Goal: Task Accomplishment & Management: Manage account settings

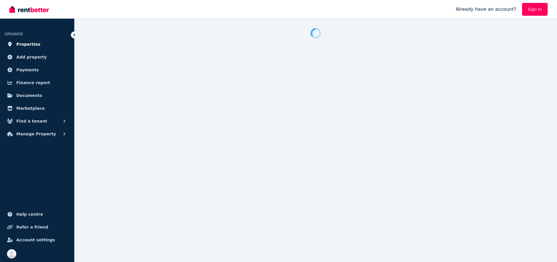
click at [31, 43] on span "Properties" at bounding box center [28, 44] width 24 height 7
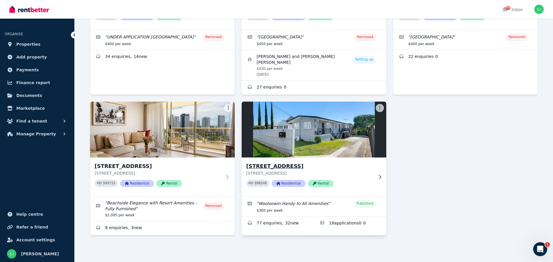
click at [277, 161] on div "[STREET_ADDRESS] PID 399249 Residential Rental" at bounding box center [314, 177] width 145 height 39
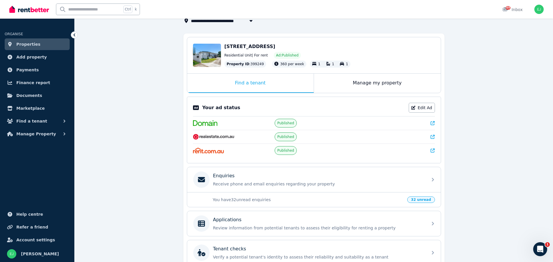
scroll to position [13, 0]
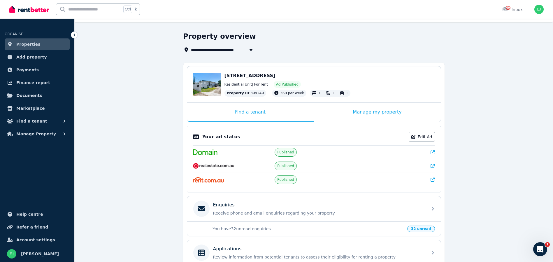
click at [367, 115] on div "Manage my property" at bounding box center [377, 112] width 127 height 19
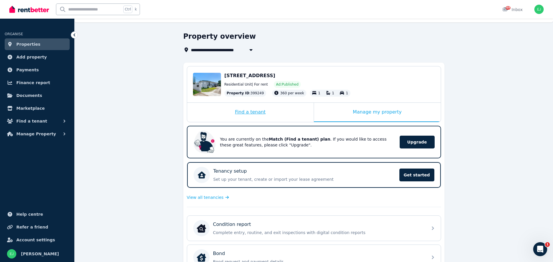
click at [285, 117] on div "Find a tenant" at bounding box center [250, 112] width 126 height 19
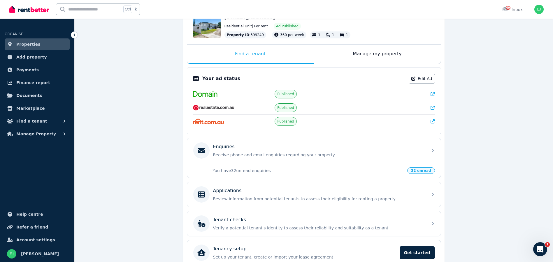
scroll to position [100, 0]
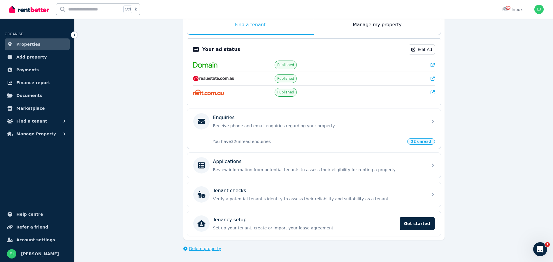
click at [201, 246] on span "Delete property" at bounding box center [205, 249] width 32 height 6
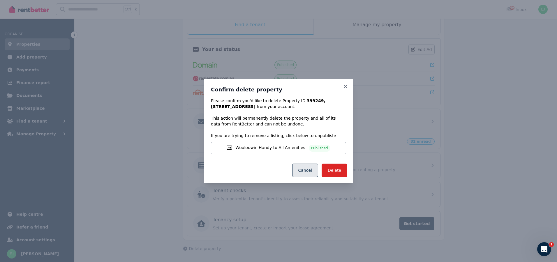
click at [309, 170] on button "Cancel" at bounding box center [305, 170] width 26 height 13
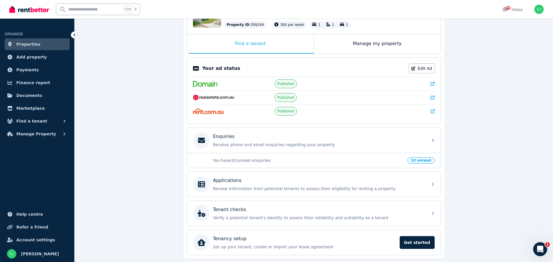
scroll to position [71, 0]
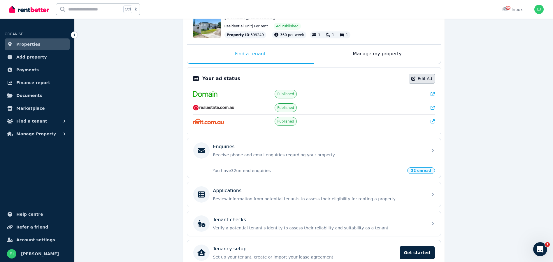
click at [421, 82] on link "Edit Ad" at bounding box center [422, 79] width 26 height 10
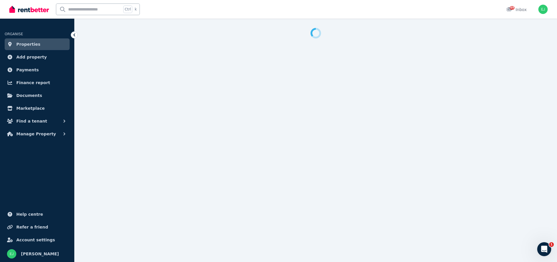
select select "***"
select select "**********"
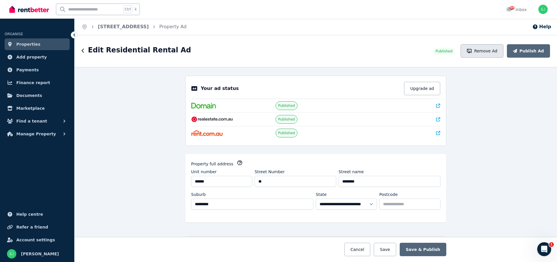
click at [472, 51] on icon "button" at bounding box center [469, 51] width 5 height 4
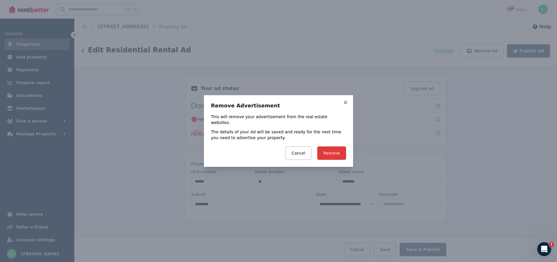
click at [335, 150] on button "Remove" at bounding box center [331, 153] width 29 height 13
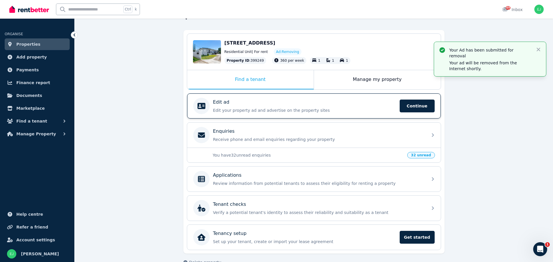
scroll to position [59, 0]
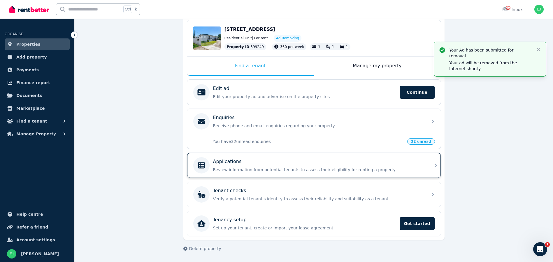
click at [280, 163] on div "Applications" at bounding box center [318, 161] width 211 height 7
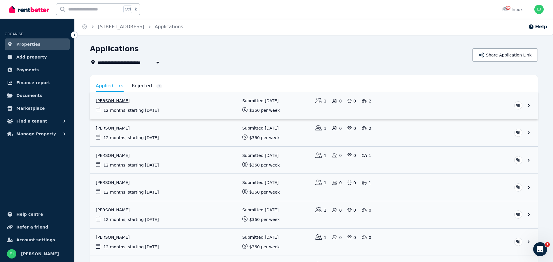
click at [130, 107] on link "View application: Elyse Pollock" at bounding box center [314, 105] width 448 height 27
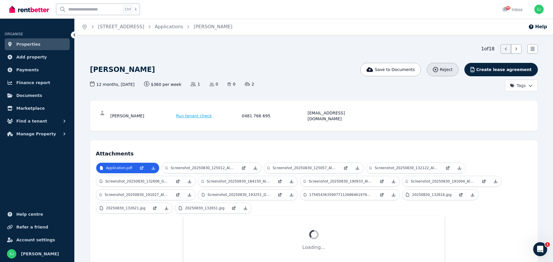
click at [438, 71] on icon "button" at bounding box center [435, 69] width 5 height 5
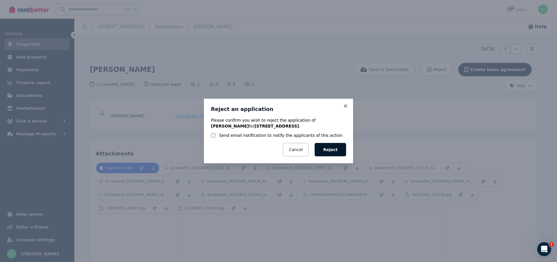
click at [334, 148] on button "Reject" at bounding box center [330, 149] width 31 height 13
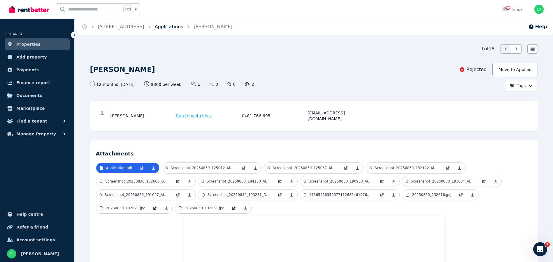
click at [183, 26] on link "Applications" at bounding box center [169, 27] width 29 height 6
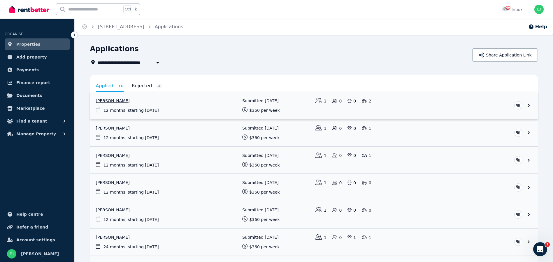
click at [111, 101] on link "View application: Elyse Pollock" at bounding box center [314, 105] width 448 height 27
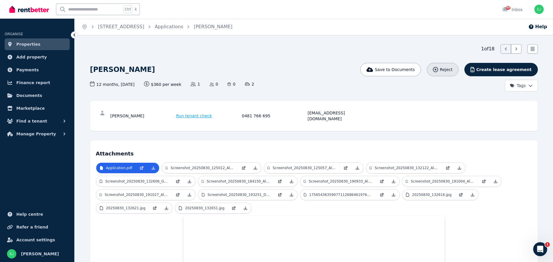
click at [452, 71] on span "Reject" at bounding box center [446, 70] width 13 height 6
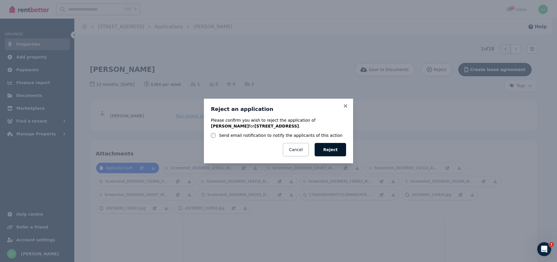
click at [335, 149] on button "Reject" at bounding box center [330, 149] width 31 height 13
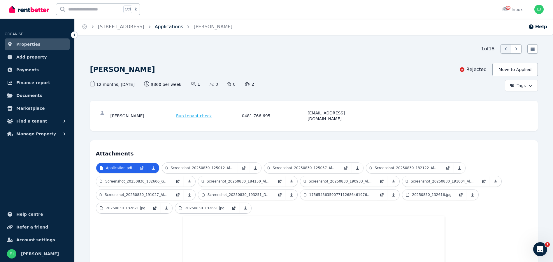
click at [183, 27] on link "Applications" at bounding box center [169, 27] width 29 height 6
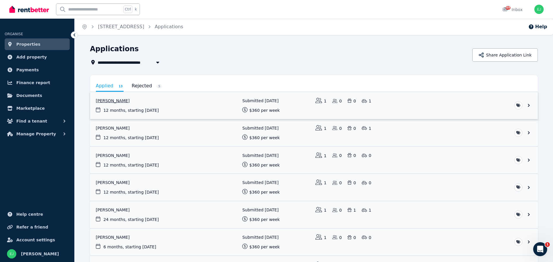
click at [111, 102] on link "View application: Tipu Sultan" at bounding box center [314, 105] width 448 height 27
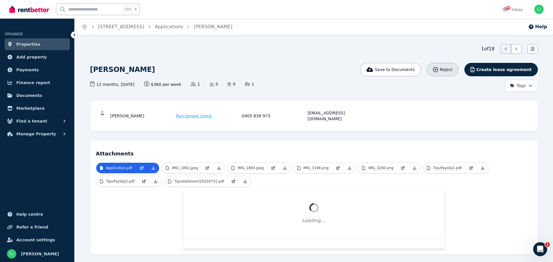
click at [452, 68] on span "Reject" at bounding box center [446, 70] width 13 height 6
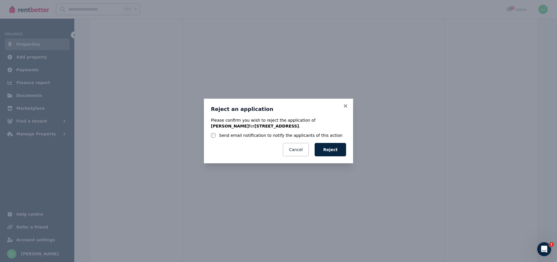
scroll to position [184, 0]
click at [216, 136] on div "Send email notification to notify the applicants of this action" at bounding box center [278, 136] width 135 height 6
click at [331, 147] on button "Reject" at bounding box center [330, 149] width 31 height 13
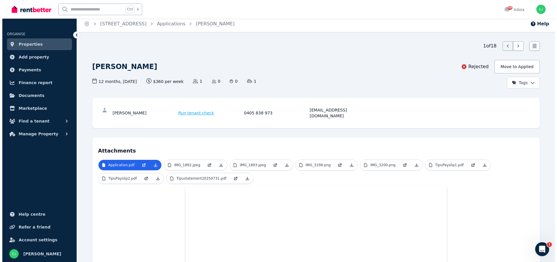
scroll to position [0, 0]
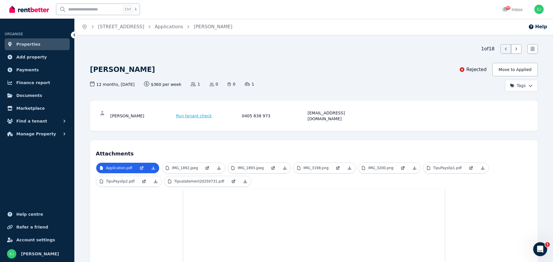
click at [74, 36] on icon at bounding box center [74, 35] width 6 height 6
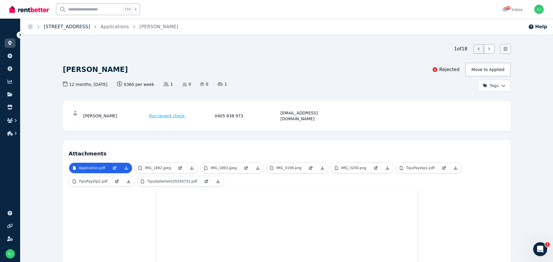
click at [66, 26] on link "[STREET_ADDRESS]" at bounding box center [67, 27] width 46 height 6
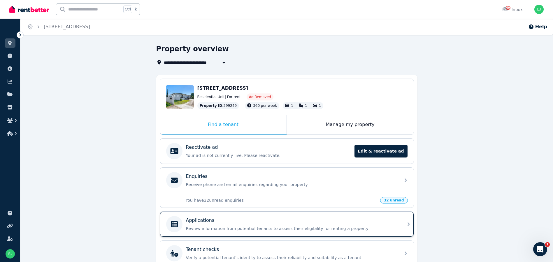
click at [202, 226] on div "Applications Review information from potential tenants to assess their eligibil…" at bounding box center [291, 224] width 211 height 15
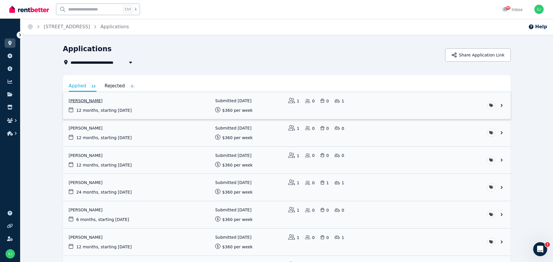
click at [268, 103] on link "View application: Elizabeth Sheedy" at bounding box center [287, 105] width 448 height 27
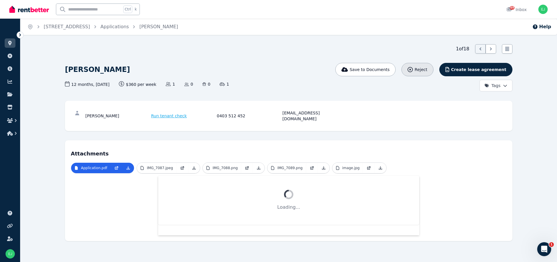
click at [413, 67] on icon "button" at bounding box center [410, 69] width 5 height 5
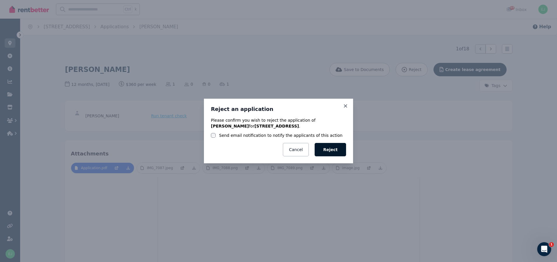
click at [332, 149] on button "Reject" at bounding box center [330, 149] width 31 height 13
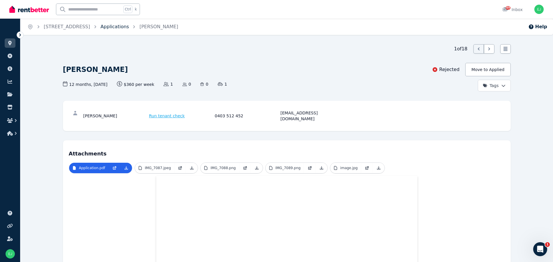
click at [128, 28] on link "Applications" at bounding box center [115, 27] width 29 height 6
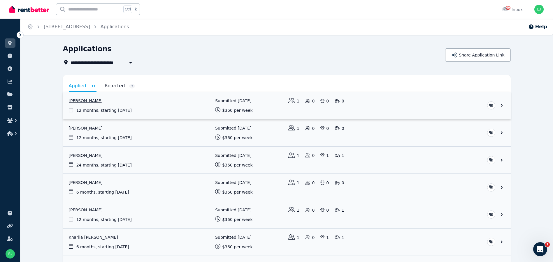
click at [112, 101] on link "View application: Ananya Mahadeva Sarma" at bounding box center [287, 105] width 448 height 27
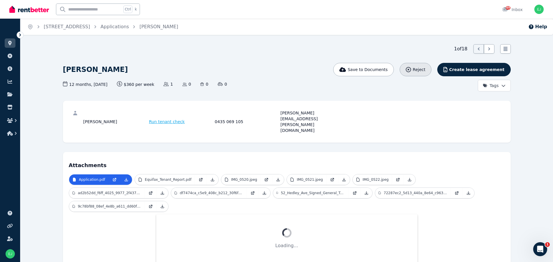
click at [425, 72] on span "Reject" at bounding box center [419, 70] width 13 height 6
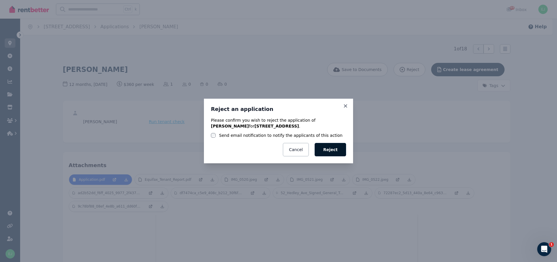
click at [337, 149] on button "Reject" at bounding box center [330, 149] width 31 height 13
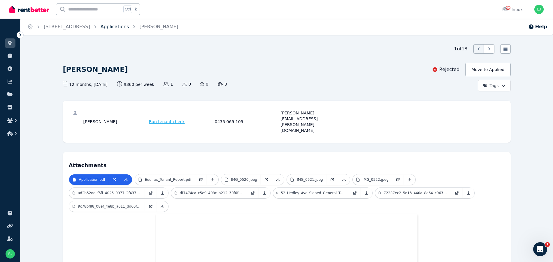
click at [129, 27] on link "Applications" at bounding box center [115, 27] width 29 height 6
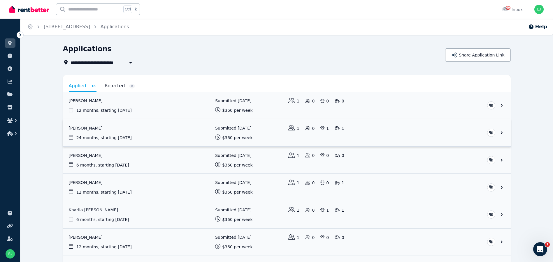
click at [82, 129] on link "View application: Mark Naggs" at bounding box center [287, 132] width 448 height 27
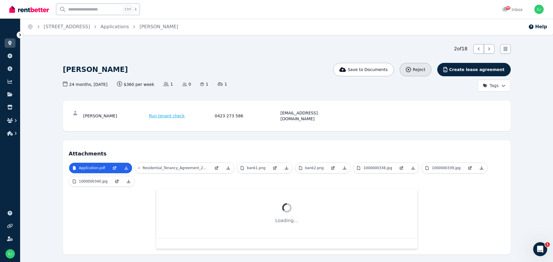
click at [425, 69] on span "Reject" at bounding box center [419, 70] width 13 height 6
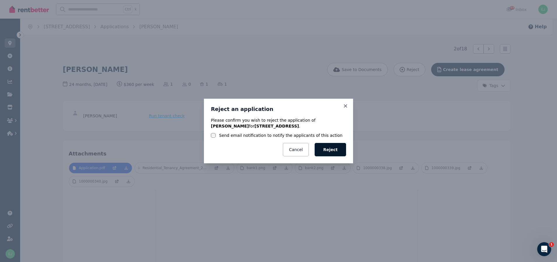
click at [335, 149] on button "Reject" at bounding box center [330, 149] width 31 height 13
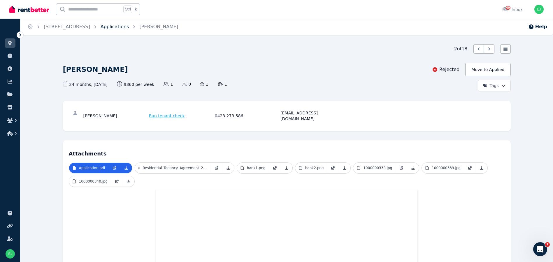
click at [128, 28] on link "Applications" at bounding box center [115, 27] width 29 height 6
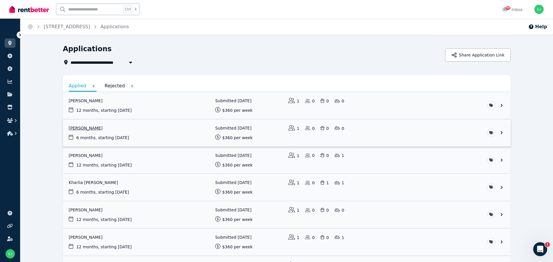
click at [87, 128] on link "View application: Andrew Doggett" at bounding box center [287, 132] width 448 height 27
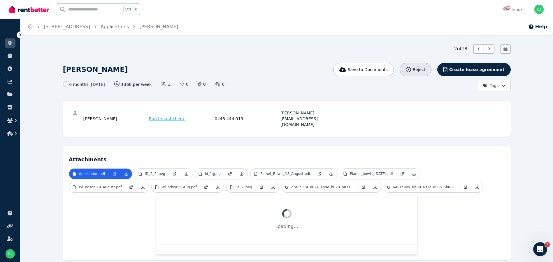
click at [425, 71] on span "Reject" at bounding box center [419, 70] width 13 height 6
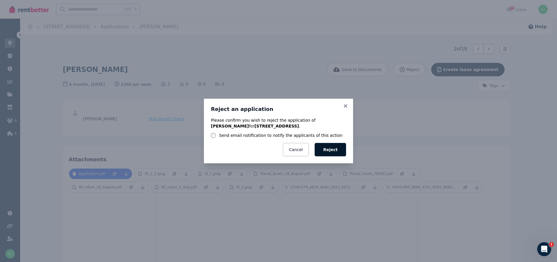
click at [330, 149] on button "Reject" at bounding box center [330, 149] width 31 height 13
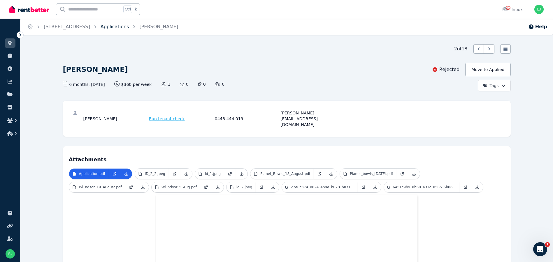
click at [129, 27] on link "Applications" at bounding box center [115, 27] width 29 height 6
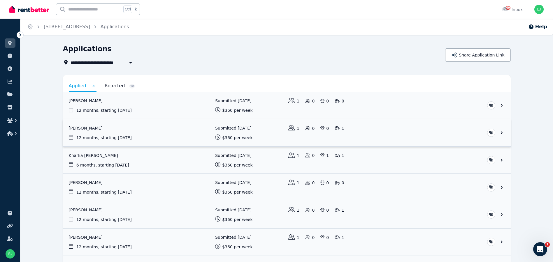
click at [87, 128] on link "View application: George Labib" at bounding box center [287, 132] width 448 height 27
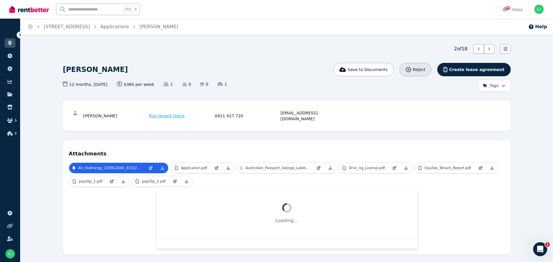
click at [425, 71] on div "Reject" at bounding box center [416, 70] width 20 height 6
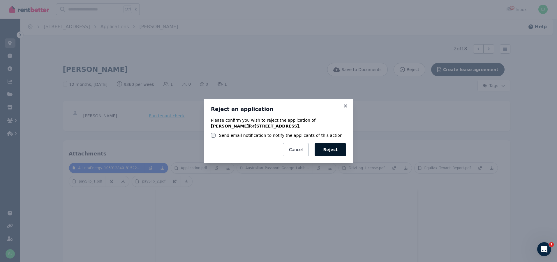
click at [331, 152] on button "Reject" at bounding box center [330, 149] width 31 height 13
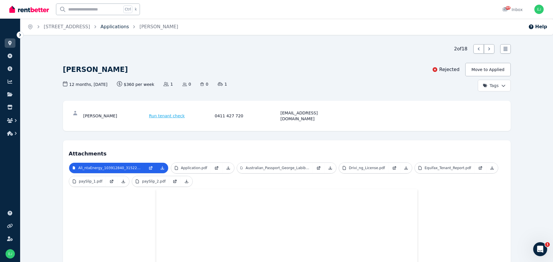
click at [125, 27] on link "Applications" at bounding box center [115, 27] width 29 height 6
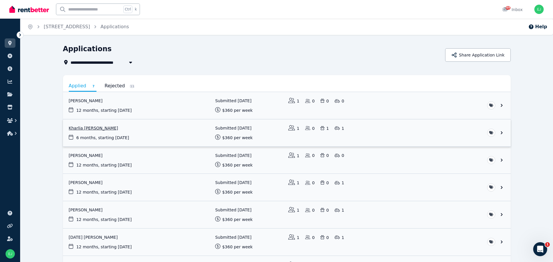
click at [85, 129] on link "View application: Kharlia Beck" at bounding box center [287, 132] width 448 height 27
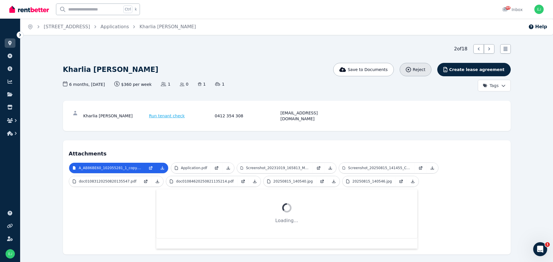
click at [411, 68] on icon "button" at bounding box center [408, 69] width 5 height 5
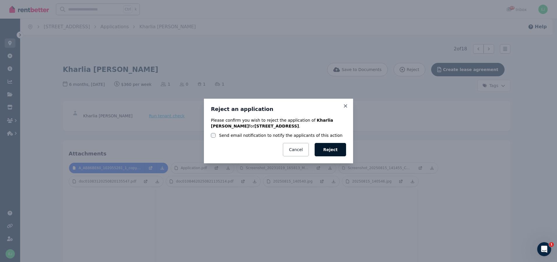
click at [328, 147] on button "Reject" at bounding box center [330, 149] width 31 height 13
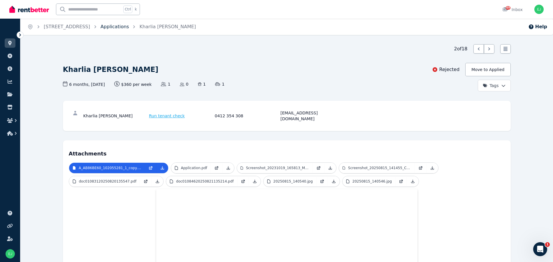
click at [129, 27] on link "Applications" at bounding box center [115, 27] width 29 height 6
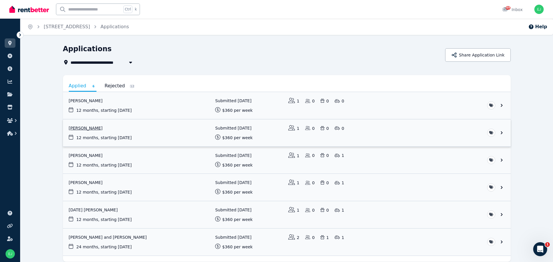
click at [88, 129] on link "View application: Rhiannon Selwyn" at bounding box center [287, 132] width 448 height 27
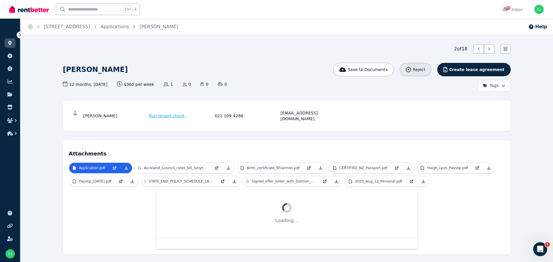
click at [425, 70] on span "Reject" at bounding box center [419, 70] width 13 height 6
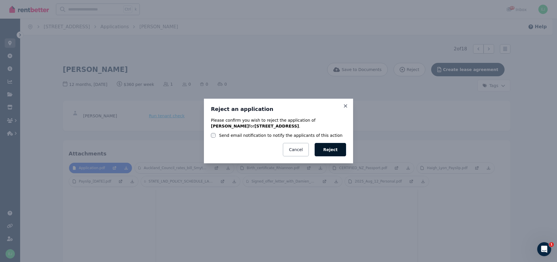
click at [333, 149] on button "Reject" at bounding box center [330, 149] width 31 height 13
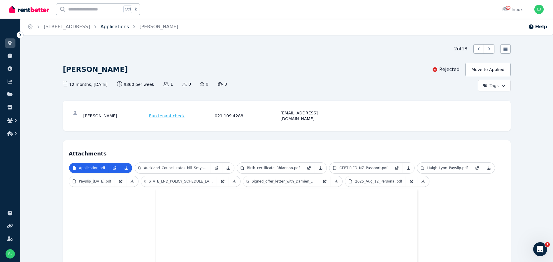
click at [129, 28] on link "Applications" at bounding box center [115, 27] width 29 height 6
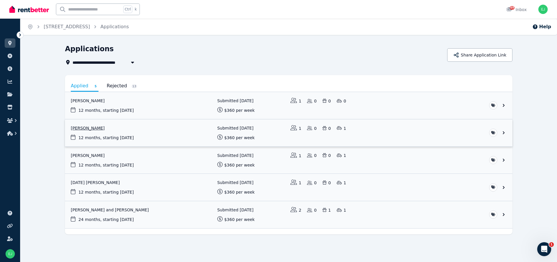
click at [92, 128] on link "View application: Vanessa McDonald" at bounding box center [289, 132] width 448 height 27
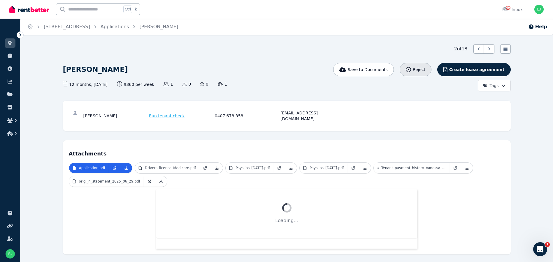
click at [425, 68] on div "Reject" at bounding box center [416, 70] width 20 height 6
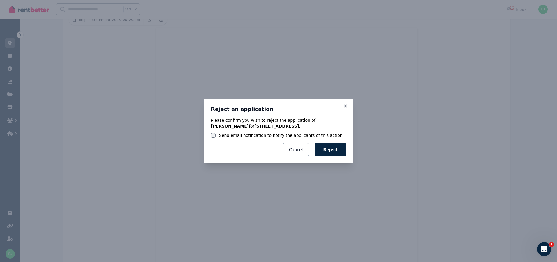
scroll to position [184, 0]
click at [332, 151] on button "Reject" at bounding box center [330, 149] width 31 height 13
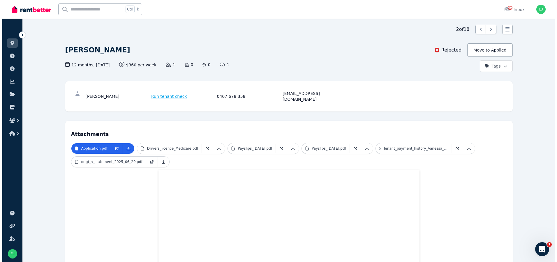
scroll to position [0, 0]
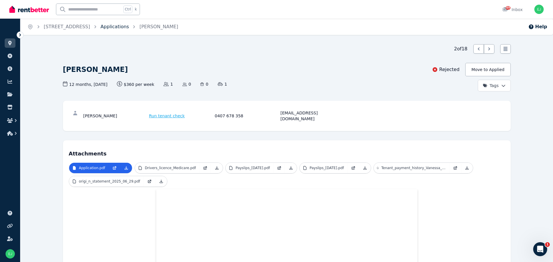
click at [129, 27] on link "Applications" at bounding box center [115, 27] width 29 height 6
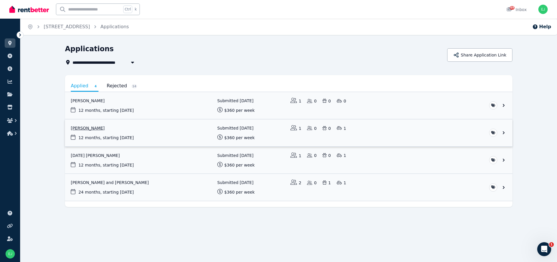
click at [98, 129] on link "View application: Sharnae Henaway" at bounding box center [289, 132] width 448 height 27
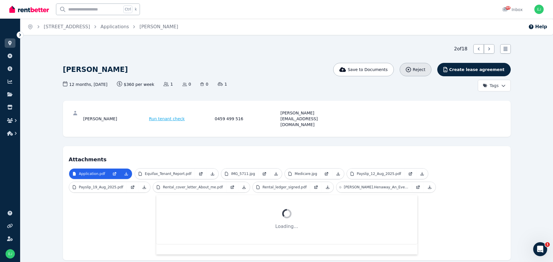
click at [425, 71] on span "Reject" at bounding box center [419, 70] width 13 height 6
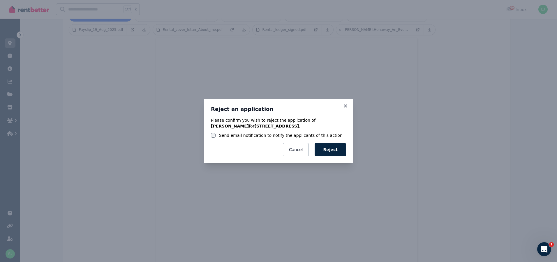
scroll to position [184, 0]
click at [323, 147] on button "Reject" at bounding box center [330, 149] width 31 height 13
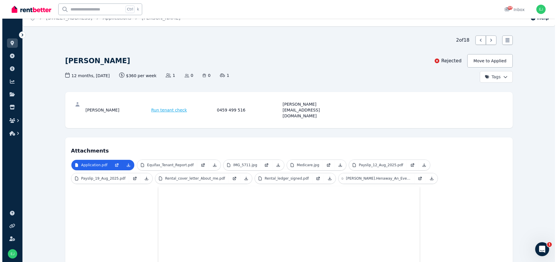
scroll to position [0, 0]
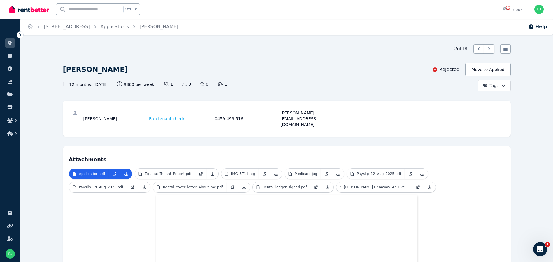
click at [129, 23] on span "Applications" at bounding box center [115, 26] width 29 height 7
click at [129, 28] on link "Applications" at bounding box center [115, 27] width 29 height 6
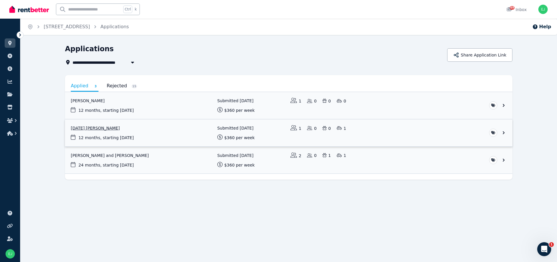
click at [99, 128] on link "View application: Karma Lhazin Tshering" at bounding box center [289, 132] width 448 height 27
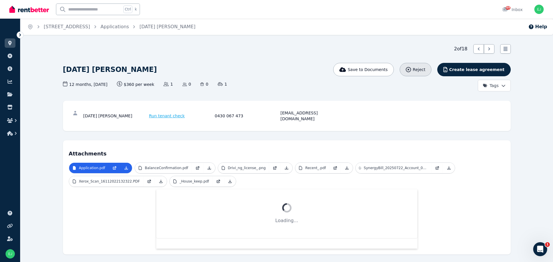
click at [425, 70] on span "Reject" at bounding box center [419, 70] width 13 height 6
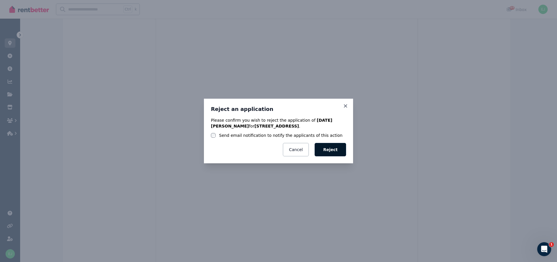
click at [324, 151] on button "Reject" at bounding box center [330, 149] width 31 height 13
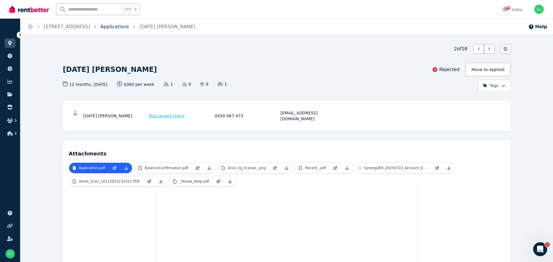
click at [129, 29] on link "Applications" at bounding box center [115, 27] width 29 height 6
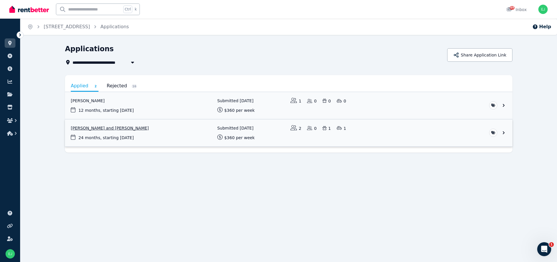
click at [99, 127] on link "View application: Netia Delaney and Owen Gauntlett" at bounding box center [289, 132] width 448 height 27
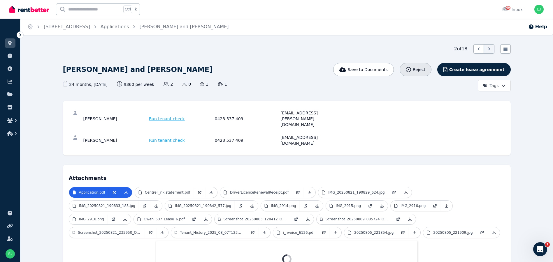
click at [425, 71] on span "Reject" at bounding box center [419, 70] width 13 height 6
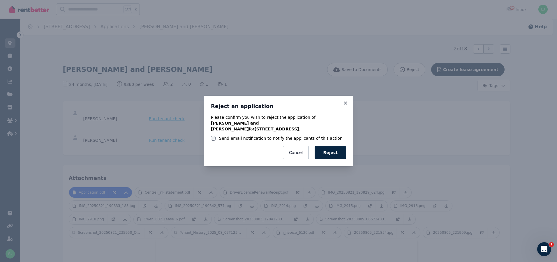
click at [216, 136] on div "Send email notification to notify the applicants of this action" at bounding box center [278, 139] width 135 height 6
click at [326, 147] on button "Reject" at bounding box center [330, 152] width 31 height 13
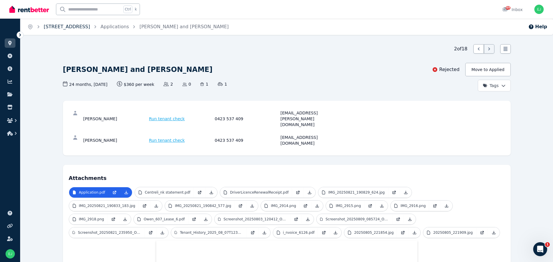
click at [56, 27] on link "[STREET_ADDRESS]" at bounding box center [67, 27] width 46 height 6
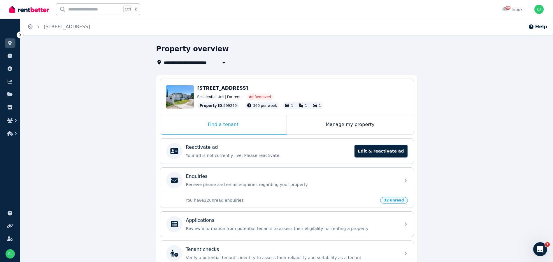
click at [32, 26] on icon "Breadcrumb" at bounding box center [30, 27] width 4 height 4
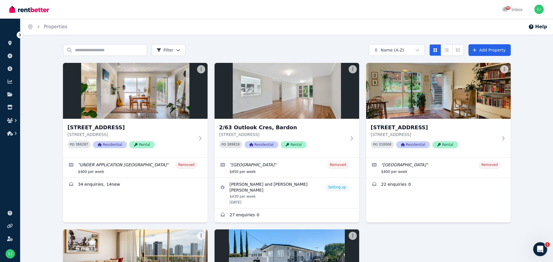
click at [20, 36] on icon at bounding box center [20, 35] width 2 height 3
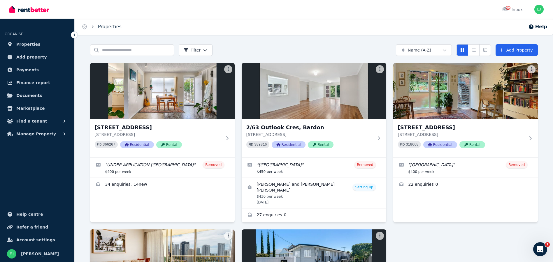
click at [115, 27] on link "Properties" at bounding box center [110, 27] width 24 height 6
click at [74, 36] on icon at bounding box center [74, 35] width 2 height 3
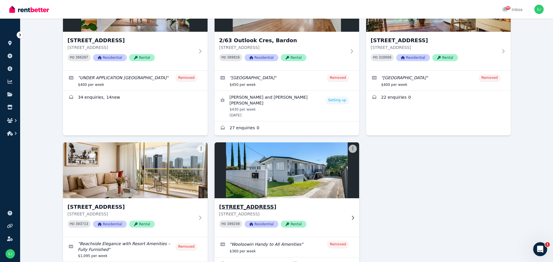
scroll to position [87, 0]
click at [258, 178] on img at bounding box center [287, 170] width 152 height 59
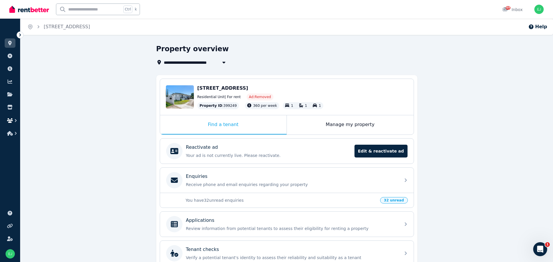
click at [16, 120] on icon "button" at bounding box center [16, 120] width 2 height 3
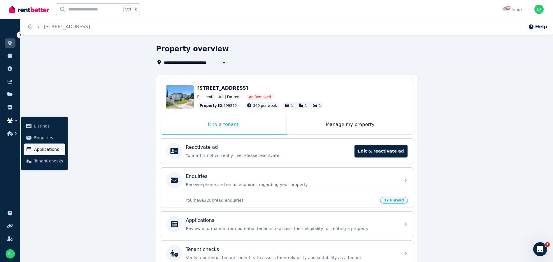
click at [42, 148] on span "Applications" at bounding box center [48, 149] width 29 height 7
